Goal: Transaction & Acquisition: Book appointment/travel/reservation

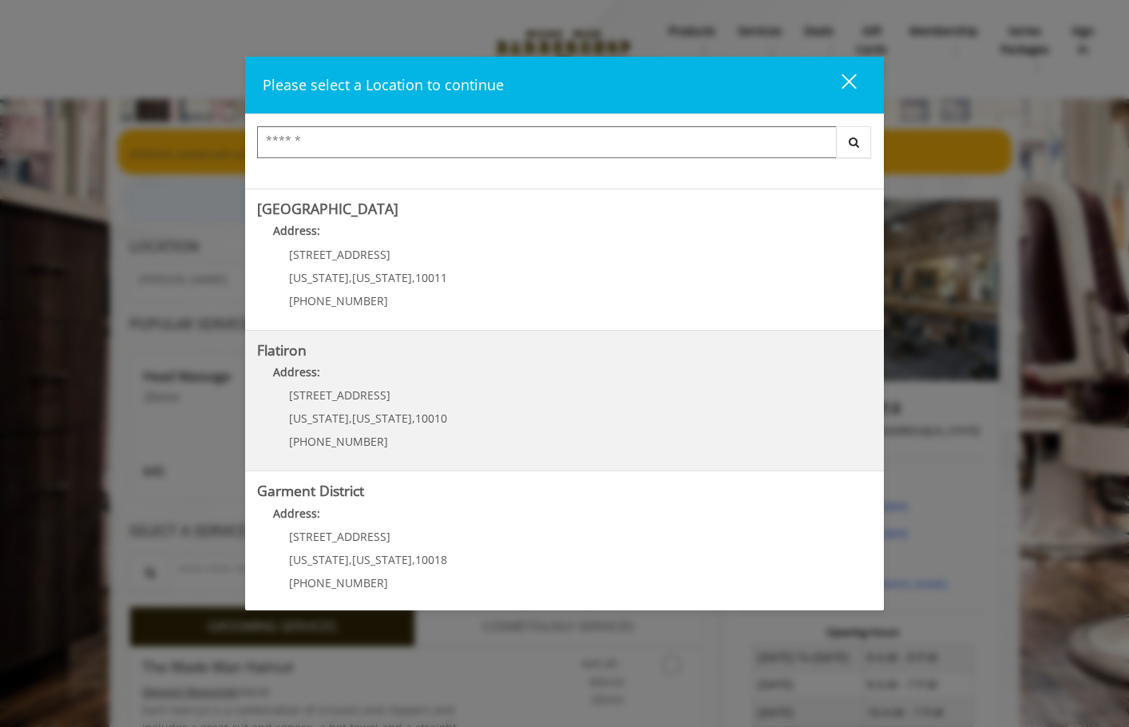
scroll to position [269, 0]
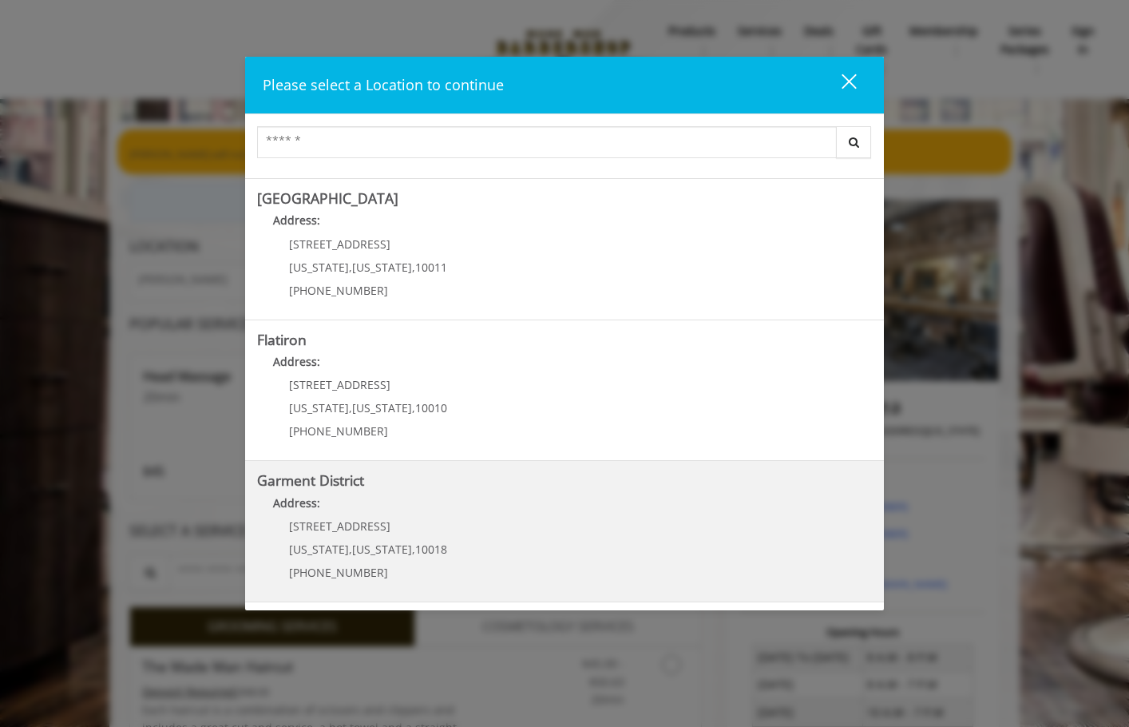
click at [356, 518] on District "Address:" at bounding box center [564, 507] width 615 height 26
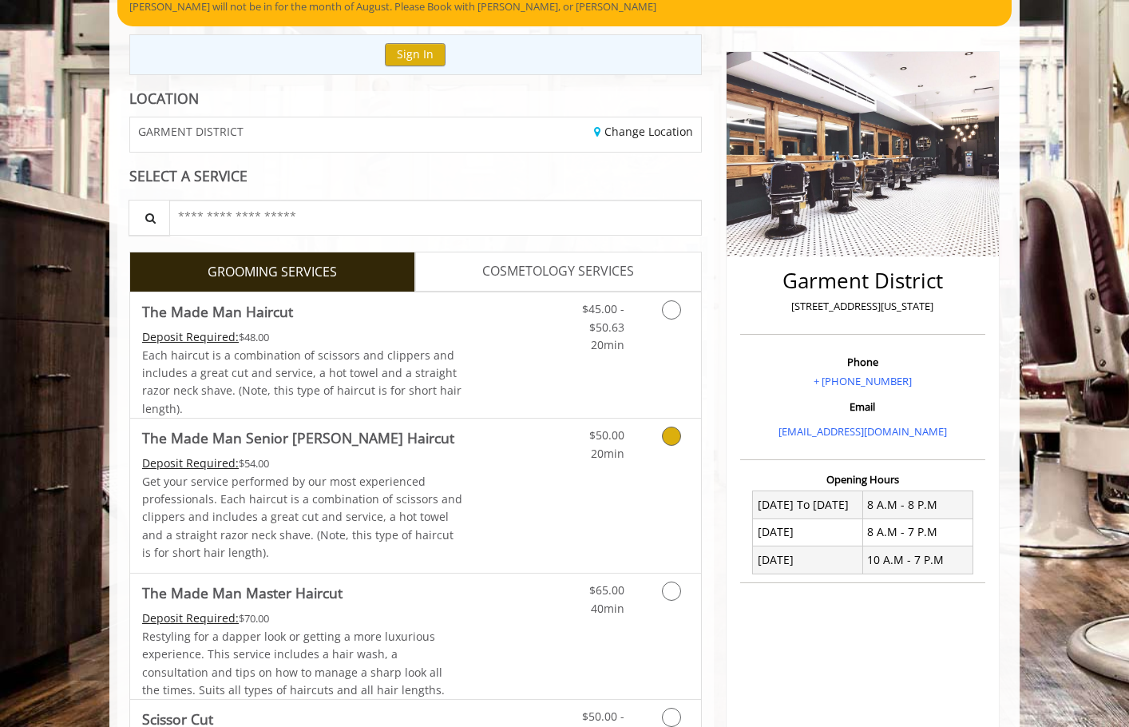
scroll to position [160, 0]
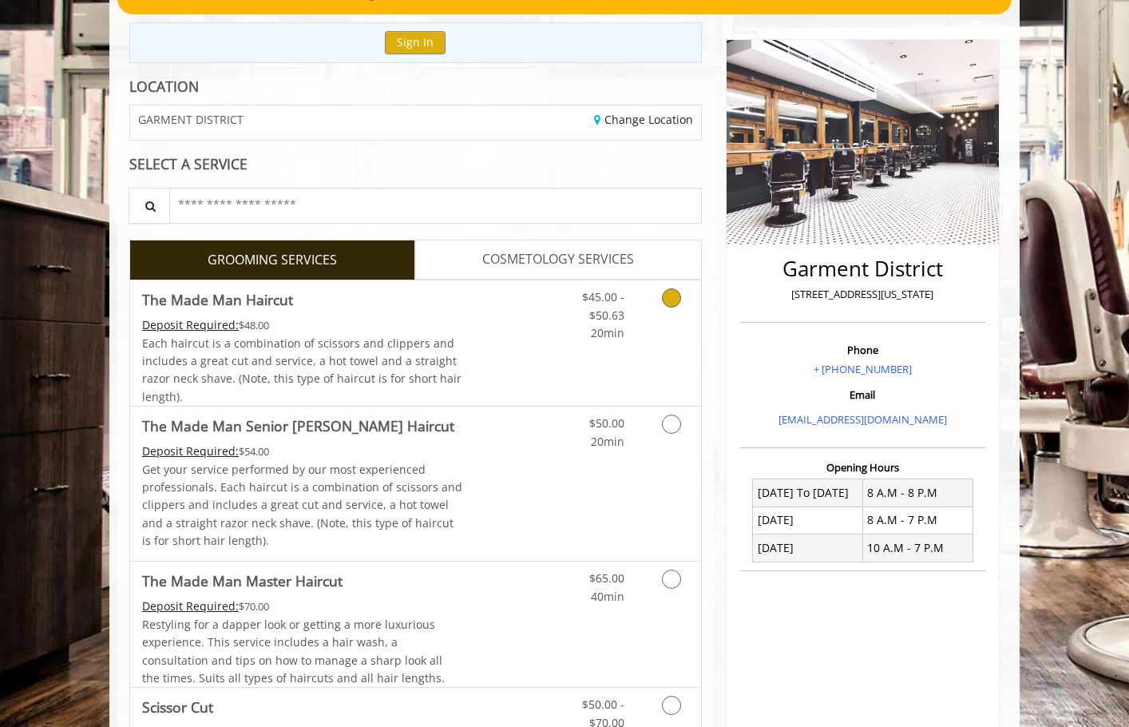
click at [665, 296] on icon "Grooming services" at bounding box center [671, 297] width 19 height 19
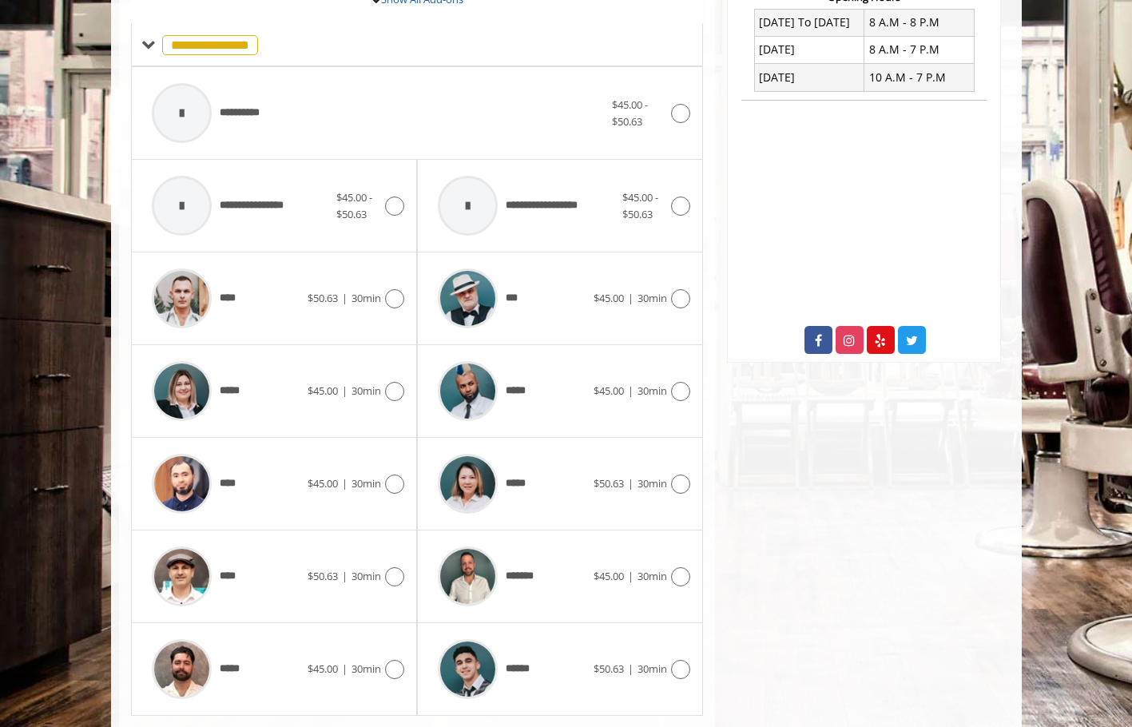
scroll to position [675, 0]
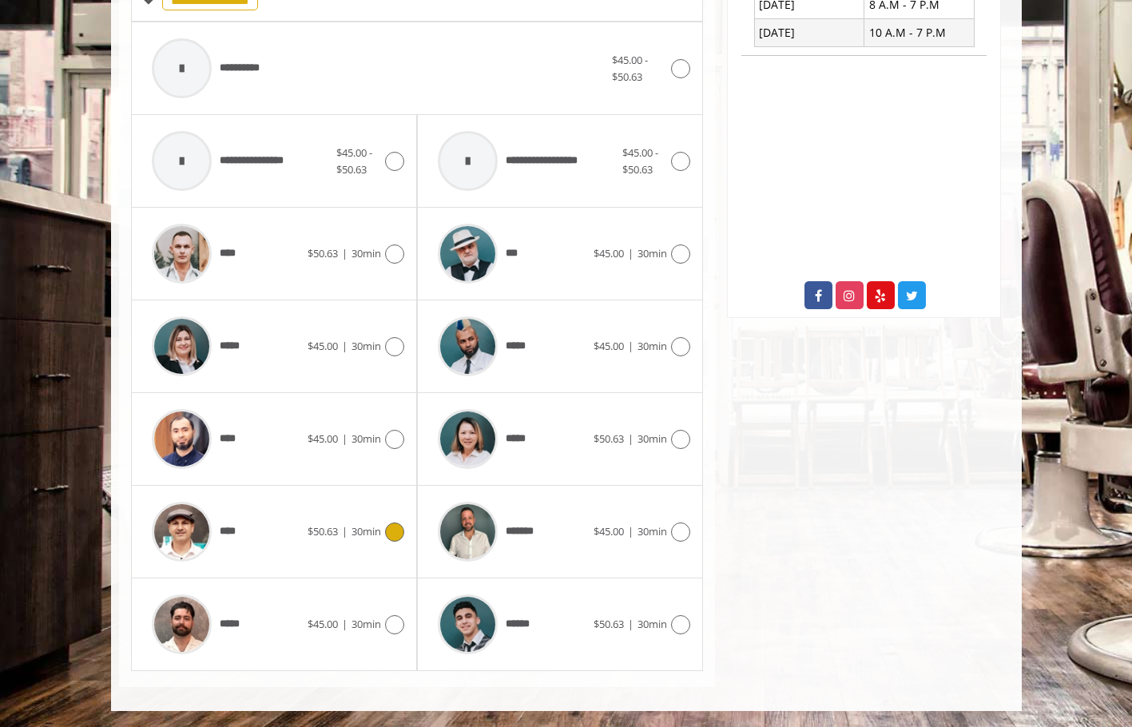
click at [375, 530] on span "30min" at bounding box center [366, 531] width 30 height 14
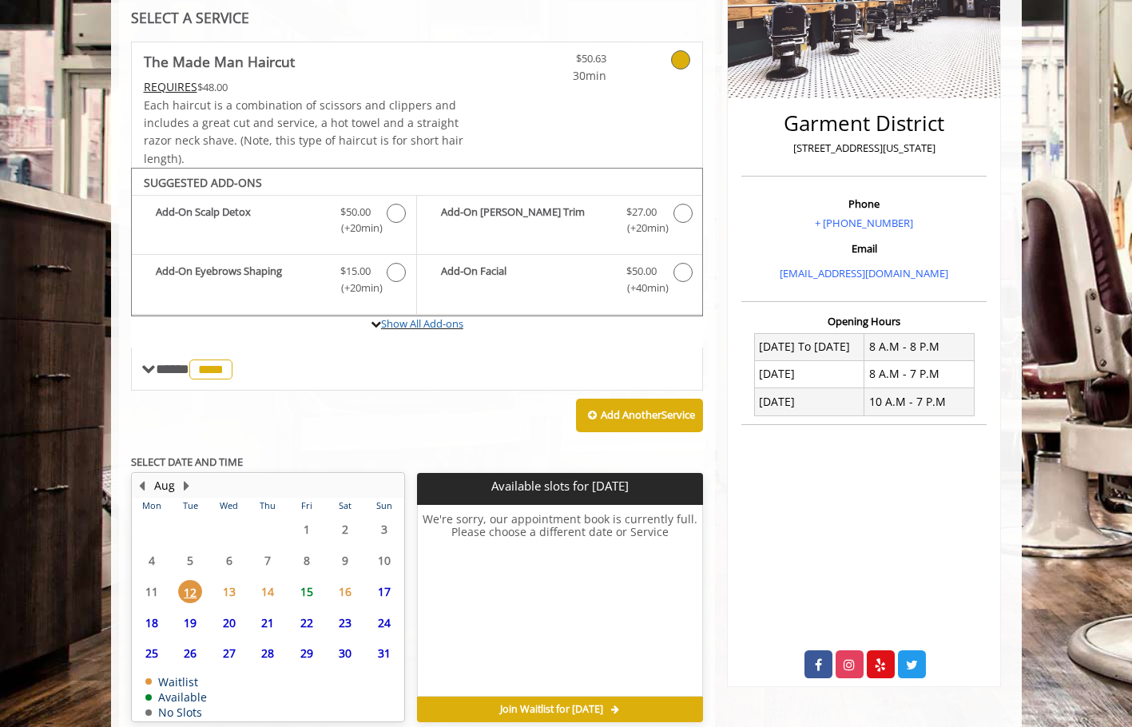
scroll to position [380, 0]
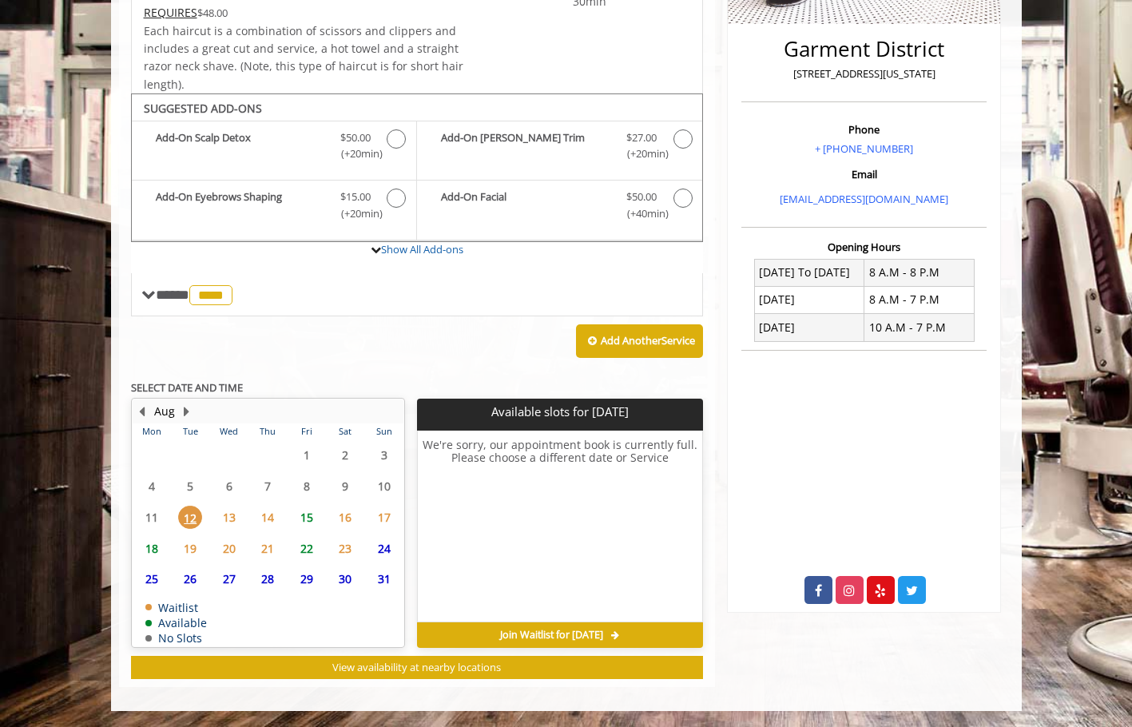
click at [228, 518] on span "13" at bounding box center [229, 517] width 24 height 23
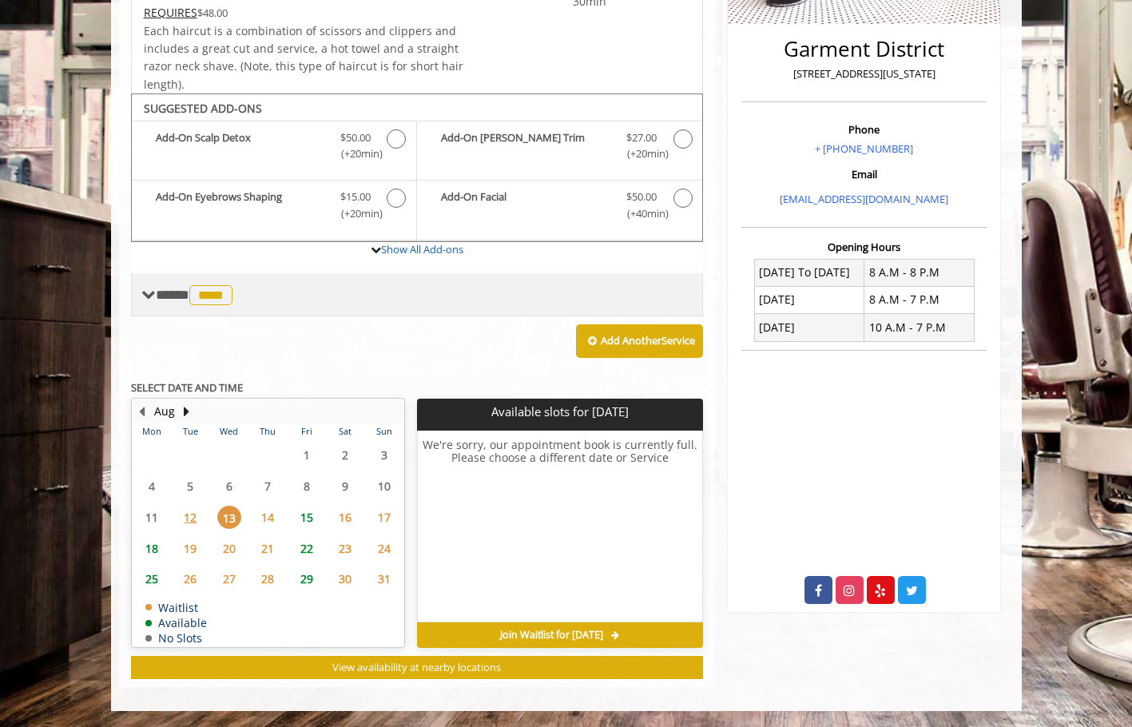
click at [196, 298] on span "****" at bounding box center [210, 295] width 43 height 20
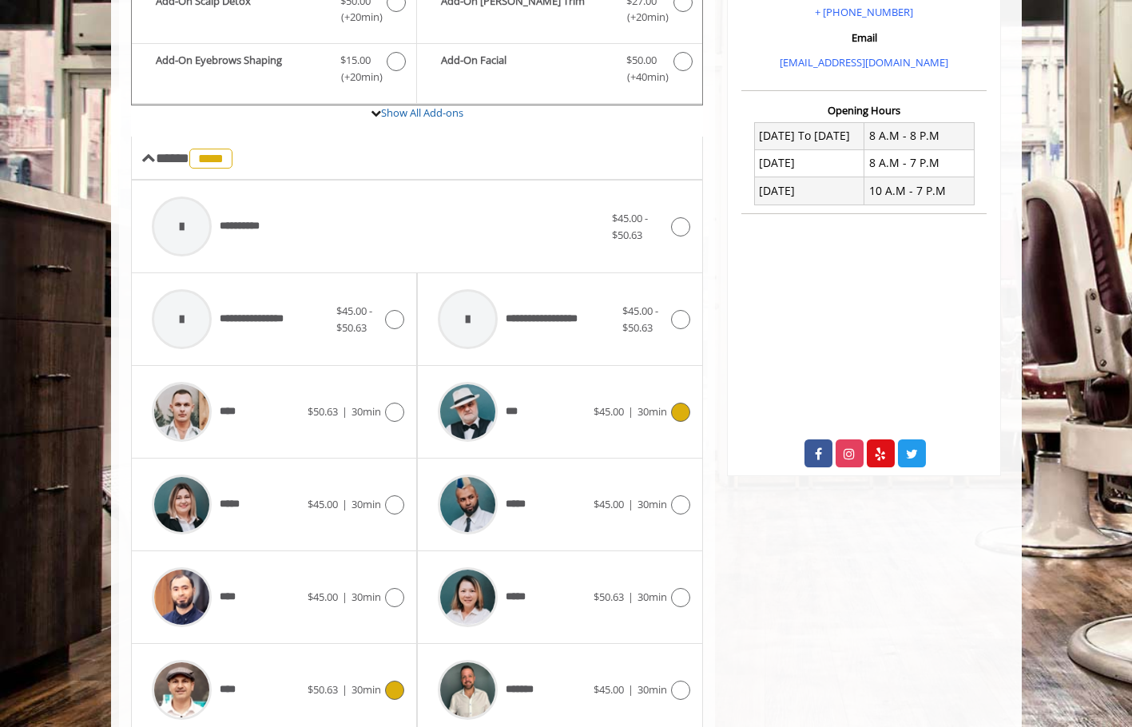
scroll to position [620, 0]
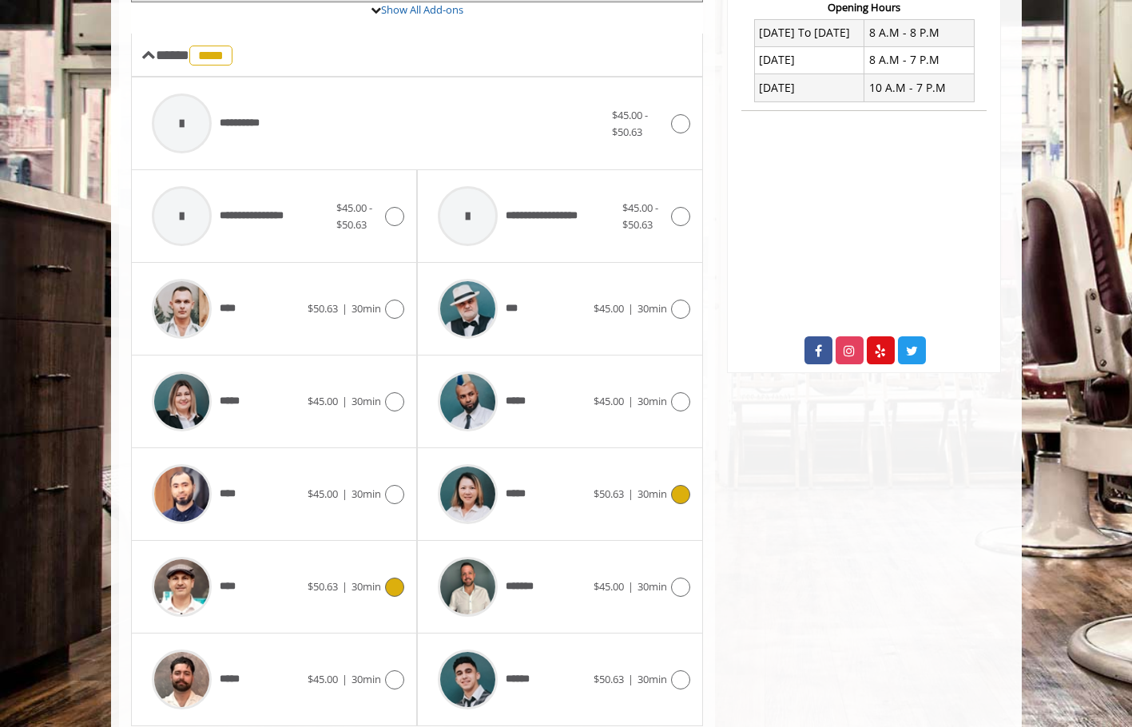
click at [665, 479] on div "***** $50.63 | 30min" at bounding box center [560, 494] width 260 height 76
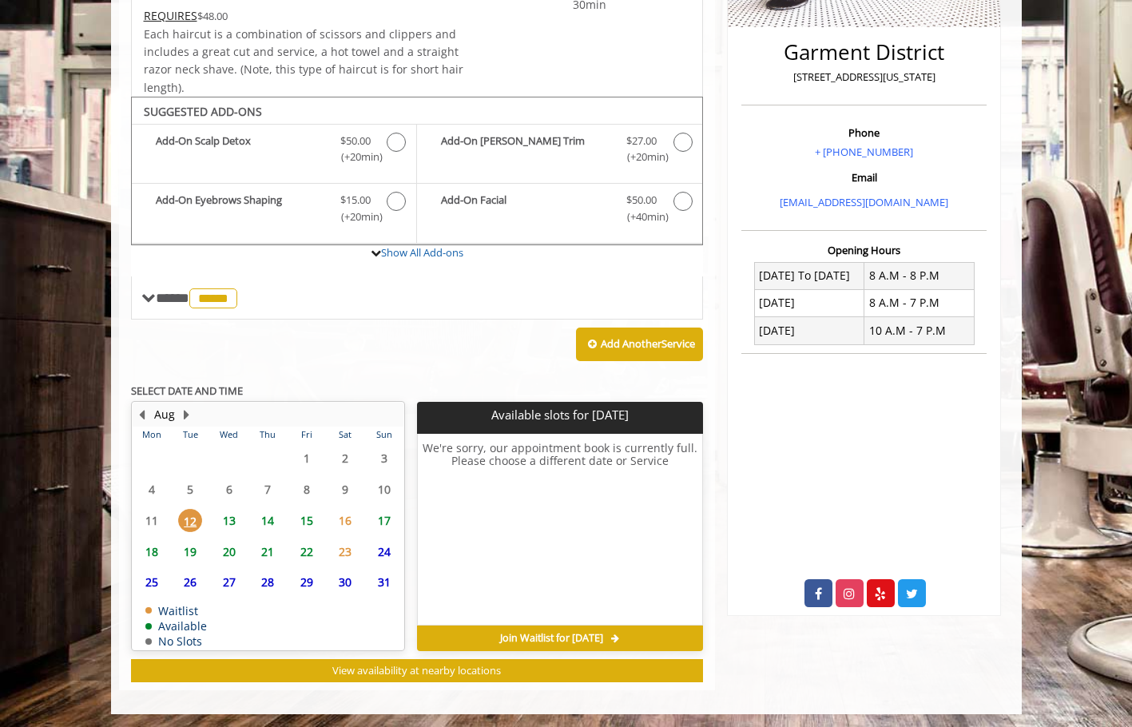
scroll to position [380, 0]
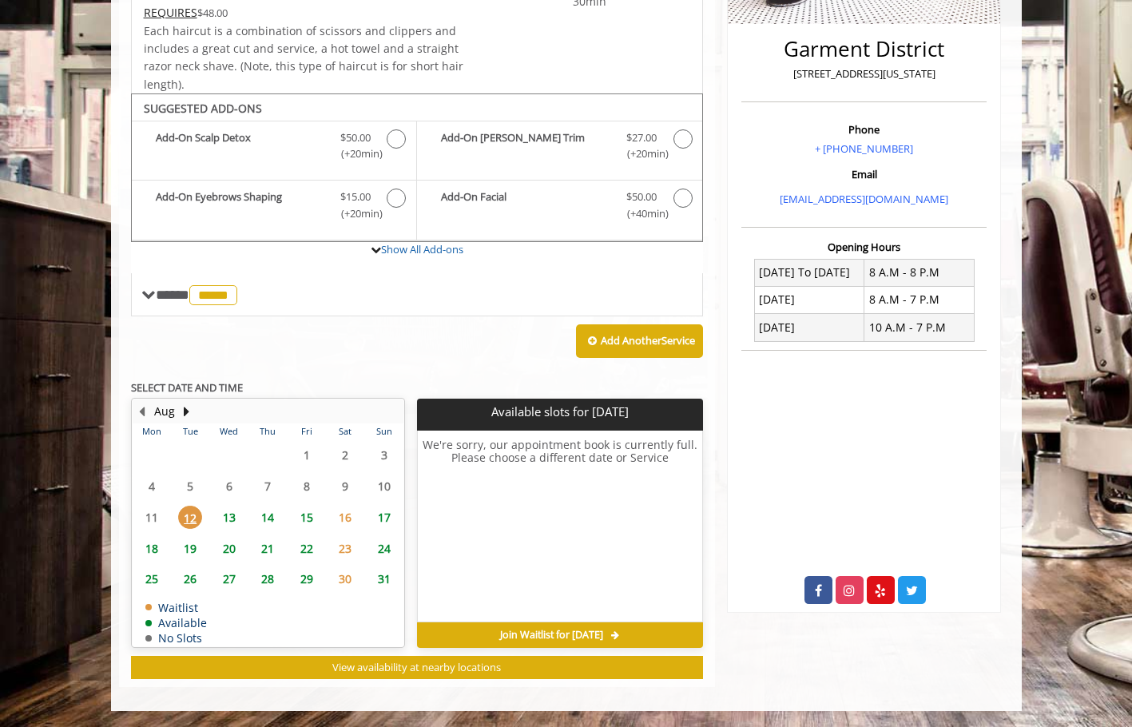
click at [228, 517] on span "13" at bounding box center [229, 517] width 24 height 23
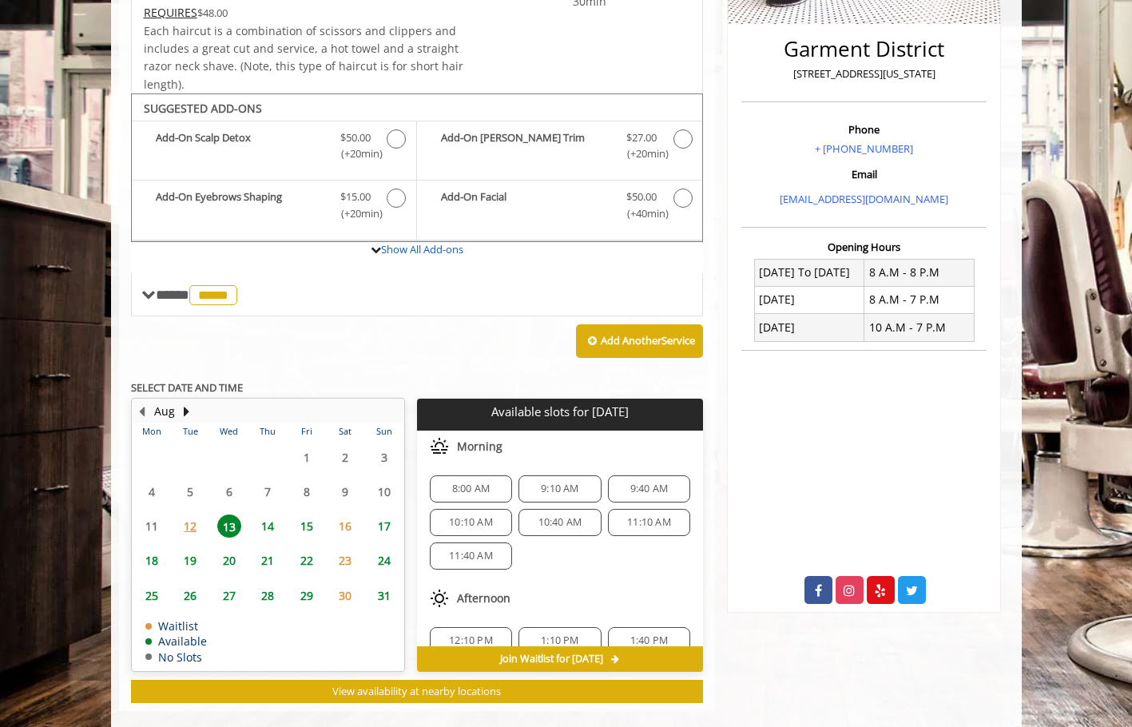
scroll to position [404, 0]
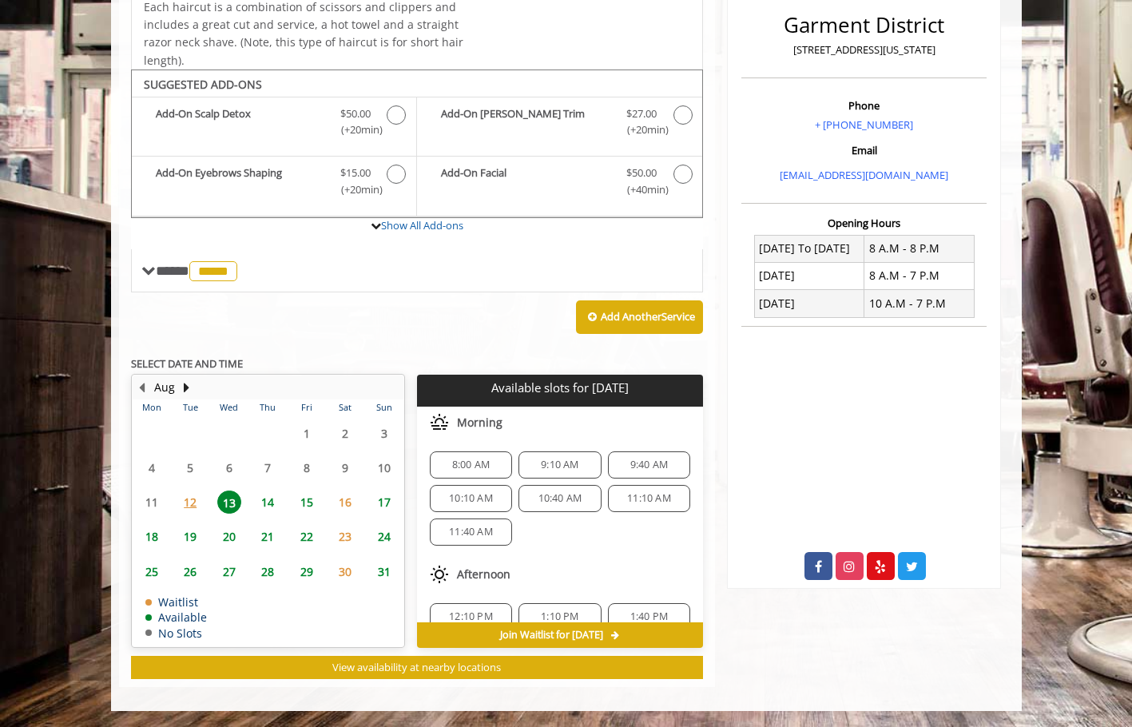
click at [480, 366] on p "SELECT DATE AND TIME" at bounding box center [417, 363] width 573 height 11
click at [546, 442] on div "8:00 AM 9:10 AM 9:40 AM 10:10 AM 10:40 AM 11:10 AM 11:40 AM" at bounding box center [560, 498] width 286 height 120
